Goal: Obtain resource: Obtain resource

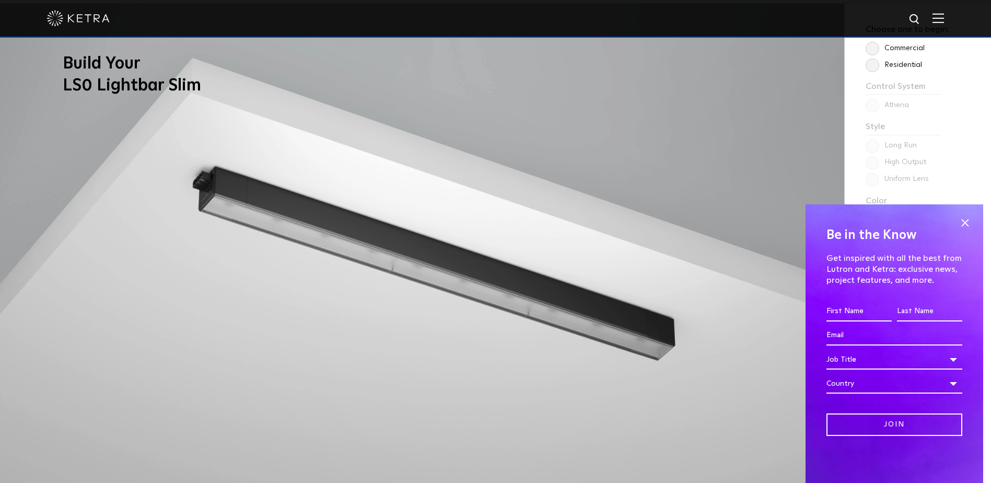
scroll to position [941, 0]
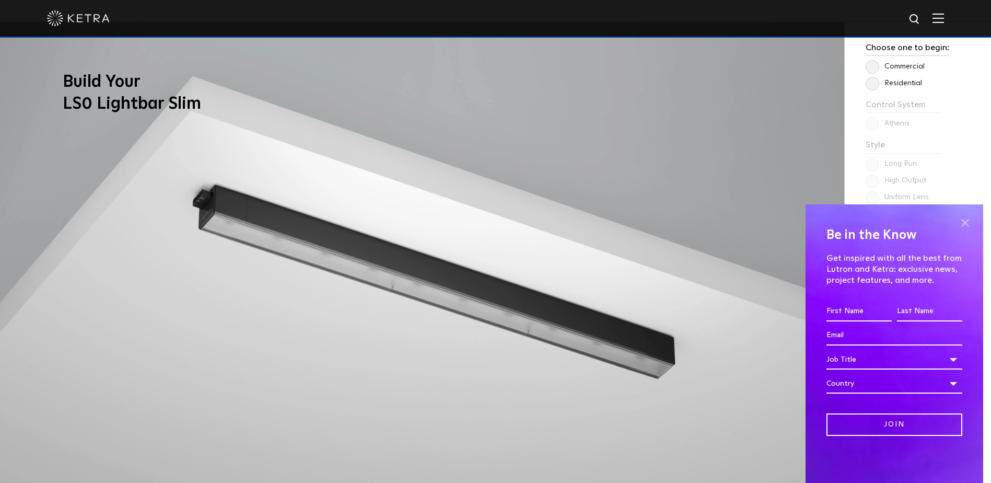
click at [967, 223] on span at bounding box center [965, 223] width 16 height 16
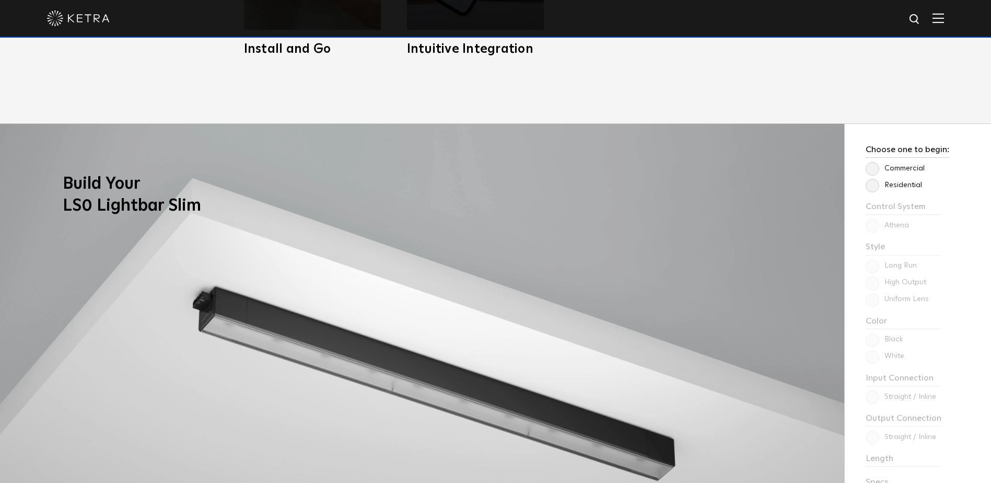
scroll to position [836, 0]
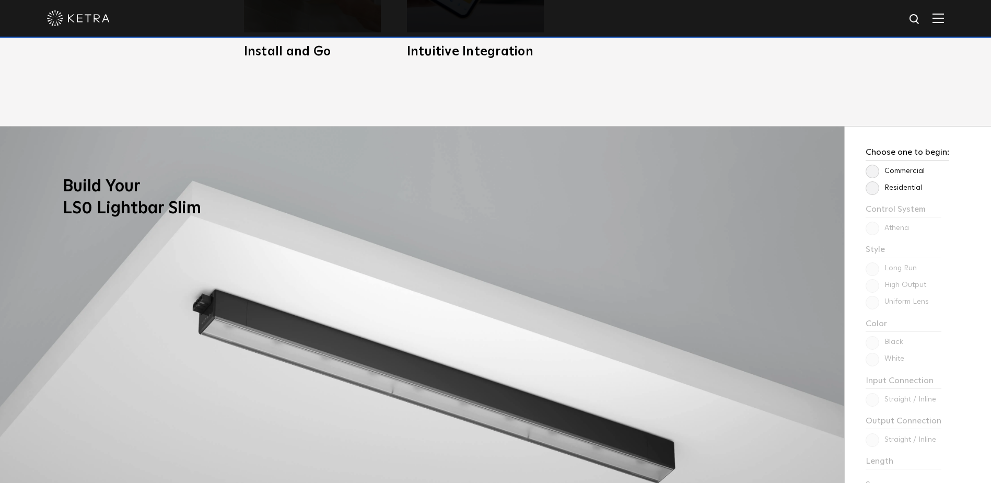
click at [877, 169] on label "Commercial" at bounding box center [895, 171] width 59 height 9
click at [0, 0] on input "Commercial" at bounding box center [0, 0] width 0 height 0
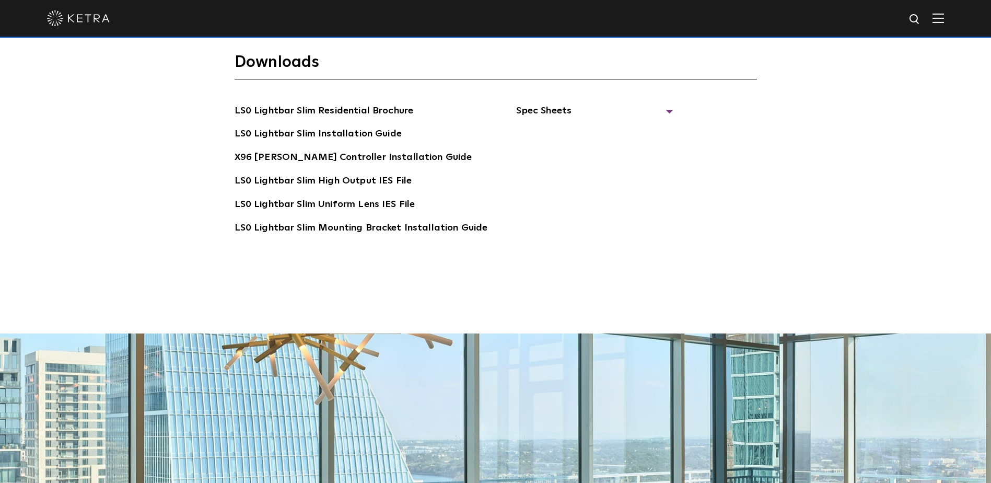
scroll to position [2195, 0]
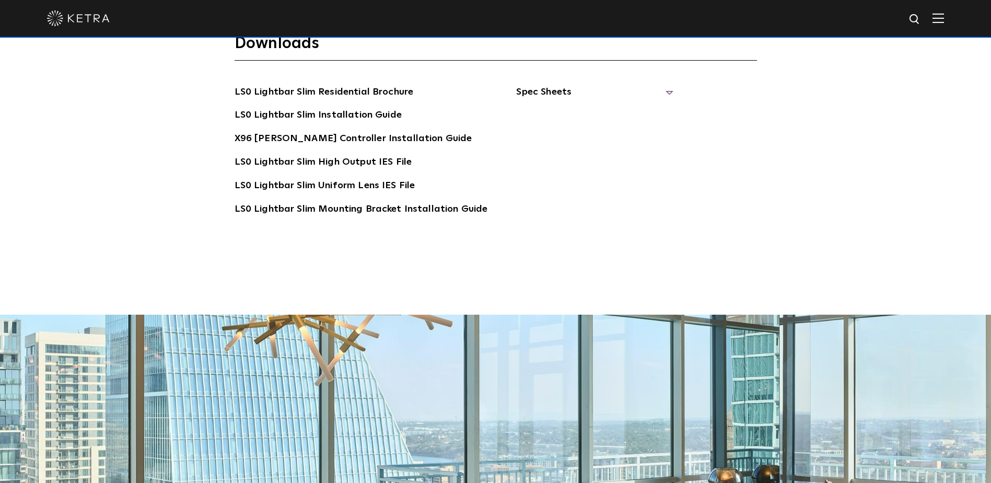
click at [561, 85] on span "Spec Sheets" at bounding box center [594, 96] width 157 height 23
click at [604, 131] on link "X96 [PERSON_NAME] Controller Spec Sheet" at bounding box center [601, 147] width 144 height 32
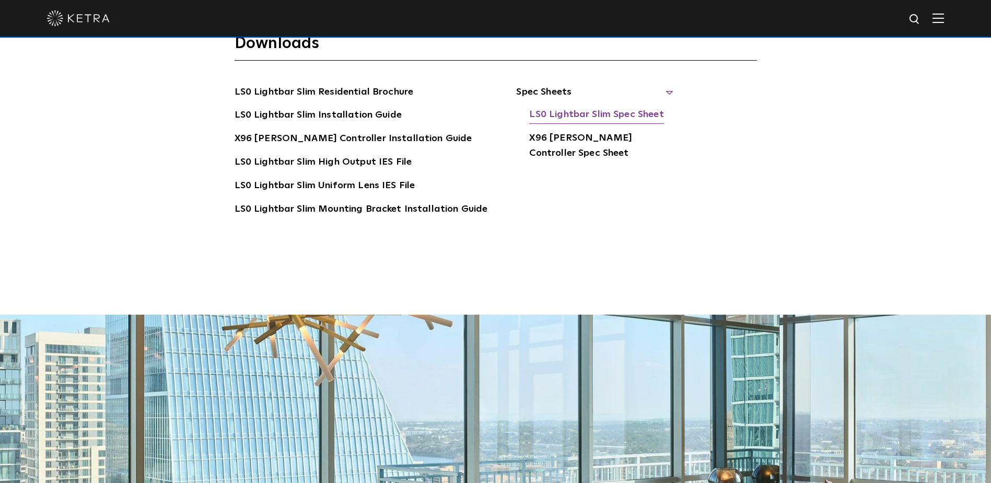
click at [571, 107] on link "LS0 Lightbar Slim Spec Sheet" at bounding box center [596, 115] width 134 height 17
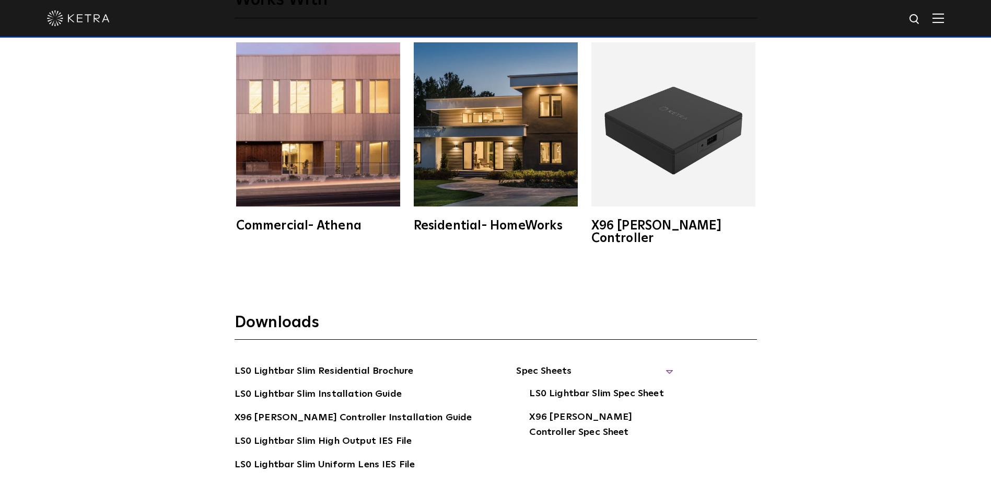
scroll to position [1881, 0]
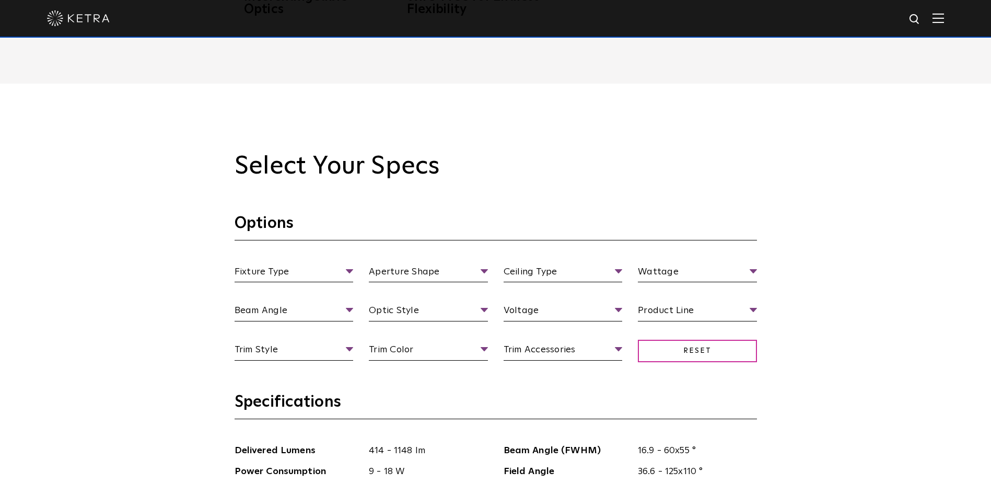
scroll to position [941, 0]
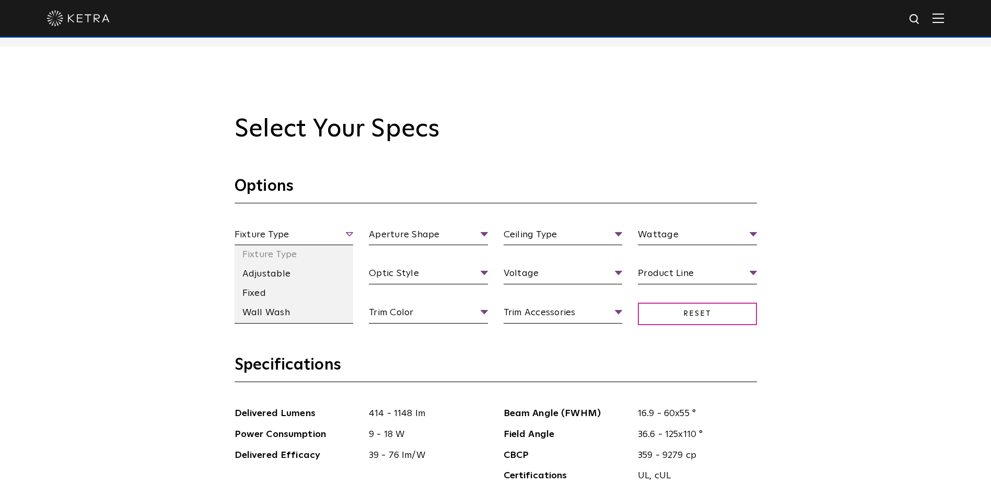
click at [340, 236] on span "Fixture Type" at bounding box center [294, 236] width 119 height 18
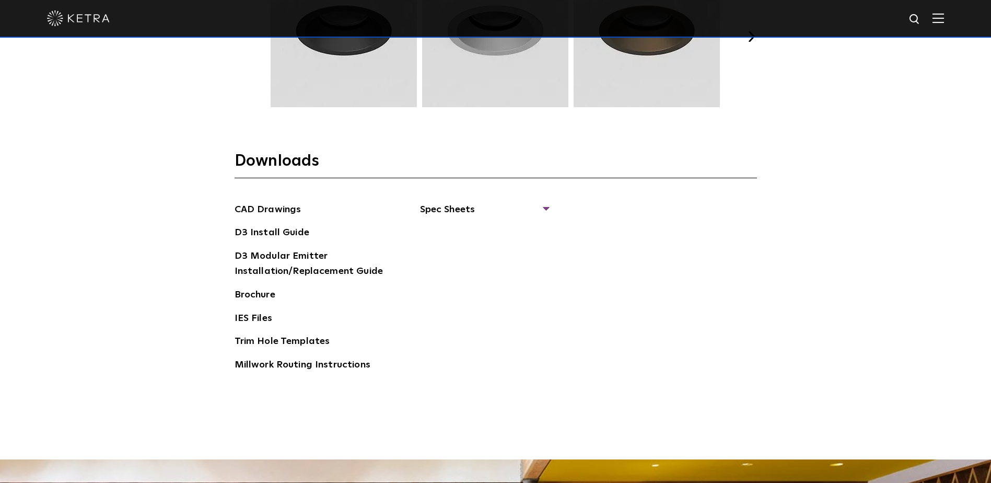
scroll to position [1620, 0]
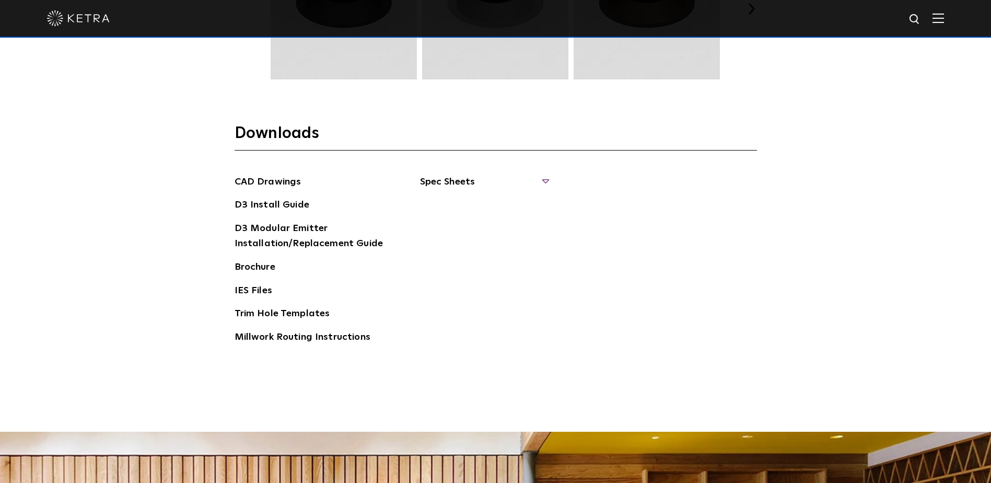
click at [467, 181] on span "Spec Sheets" at bounding box center [484, 186] width 128 height 23
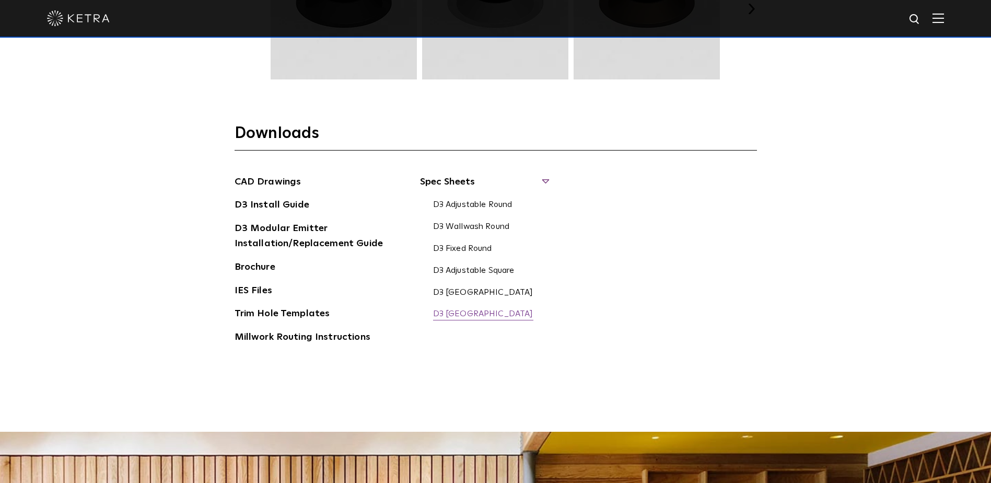
click at [464, 313] on link "D3 [GEOGRAPHIC_DATA]" at bounding box center [483, 314] width 100 height 11
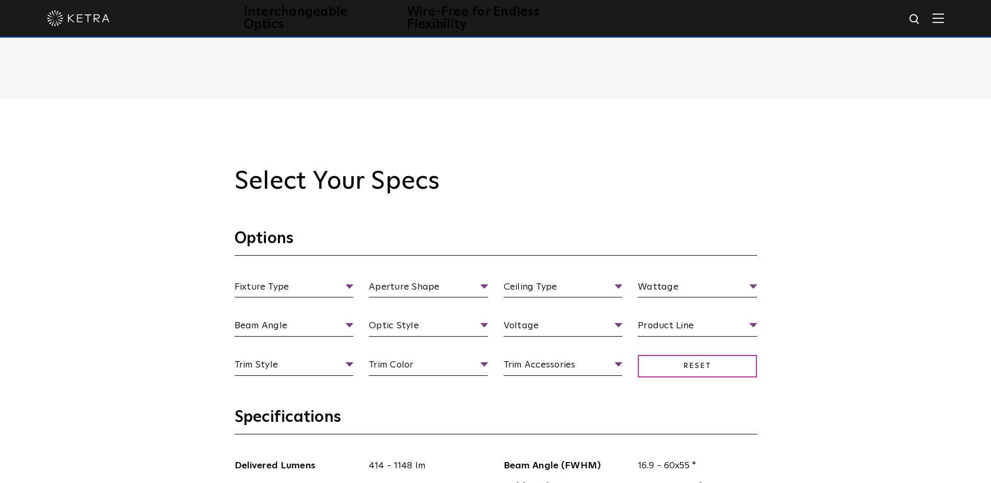
scroll to position [941, 0]
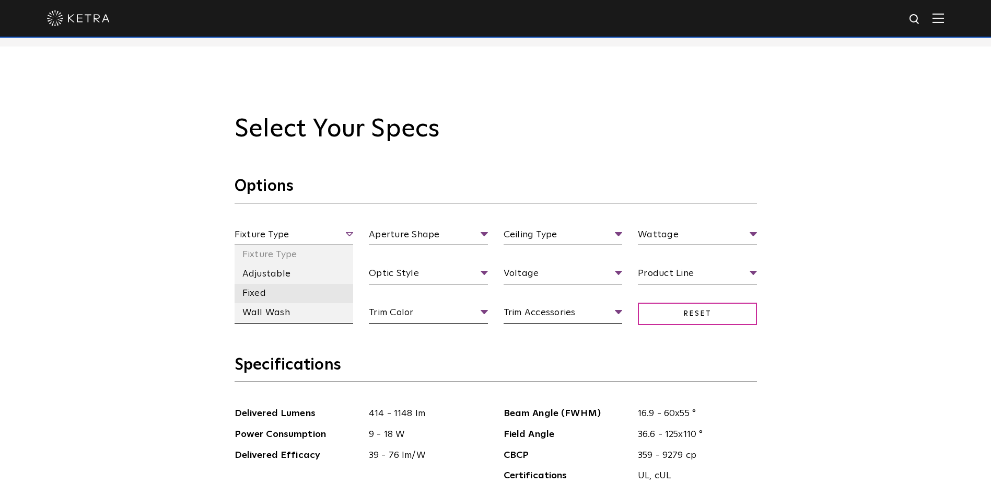
click at [268, 292] on li "Fixed" at bounding box center [294, 293] width 119 height 19
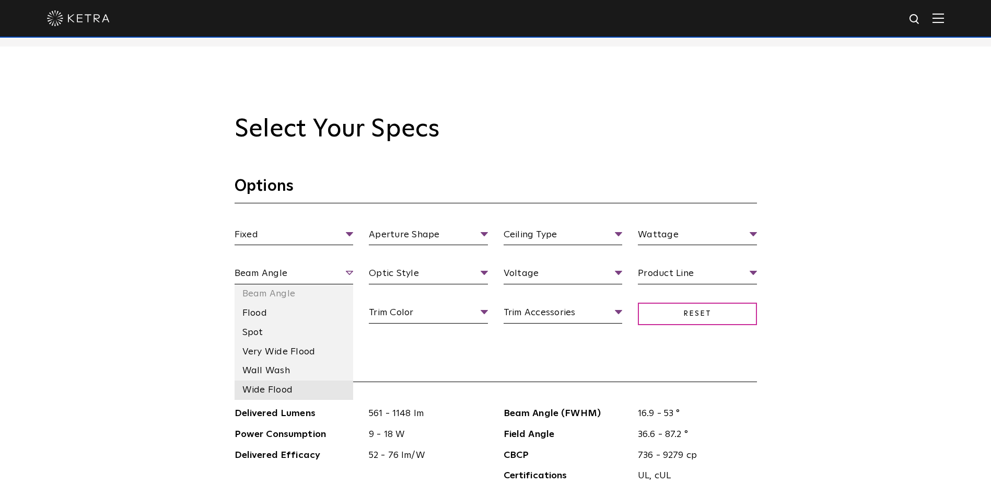
click at [304, 392] on li "Wide Flood" at bounding box center [294, 389] width 119 height 19
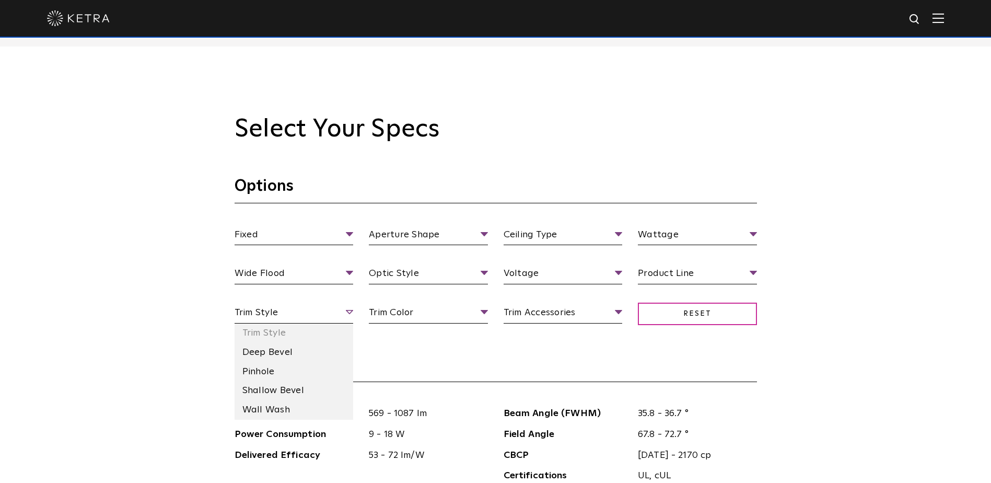
click at [339, 311] on span "Trim Style" at bounding box center [294, 314] width 119 height 18
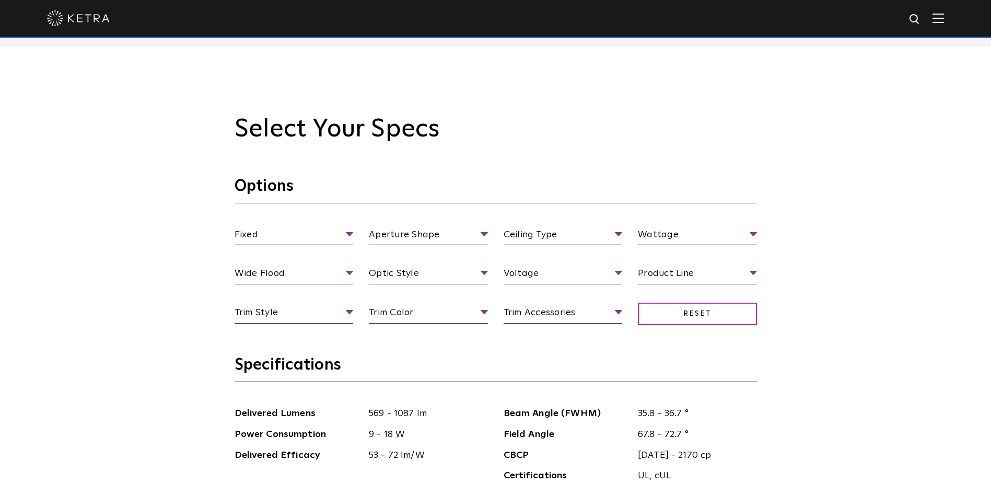
click at [468, 363] on h3 "Specifications" at bounding box center [496, 368] width 523 height 27
click at [573, 294] on li "Flangeless" at bounding box center [563, 293] width 119 height 19
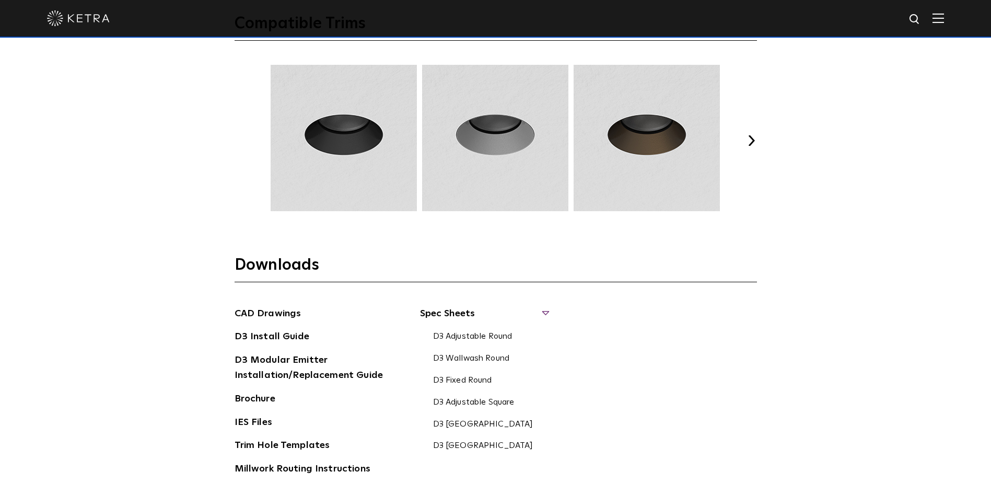
scroll to position [1509, 0]
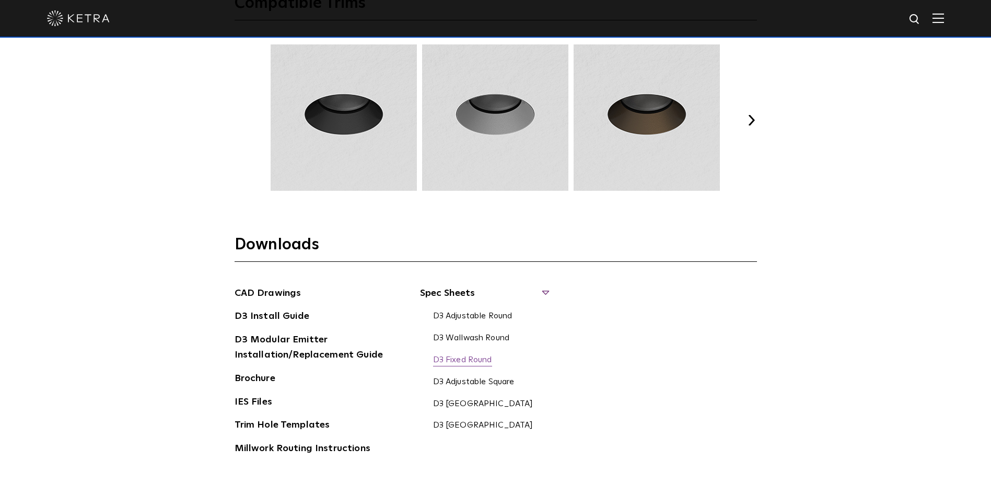
click at [477, 359] on link "D3 Fixed Round" at bounding box center [462, 360] width 59 height 11
click at [479, 421] on link "D3 Fixed Square" at bounding box center [483, 425] width 100 height 11
